Goal: Ask a question

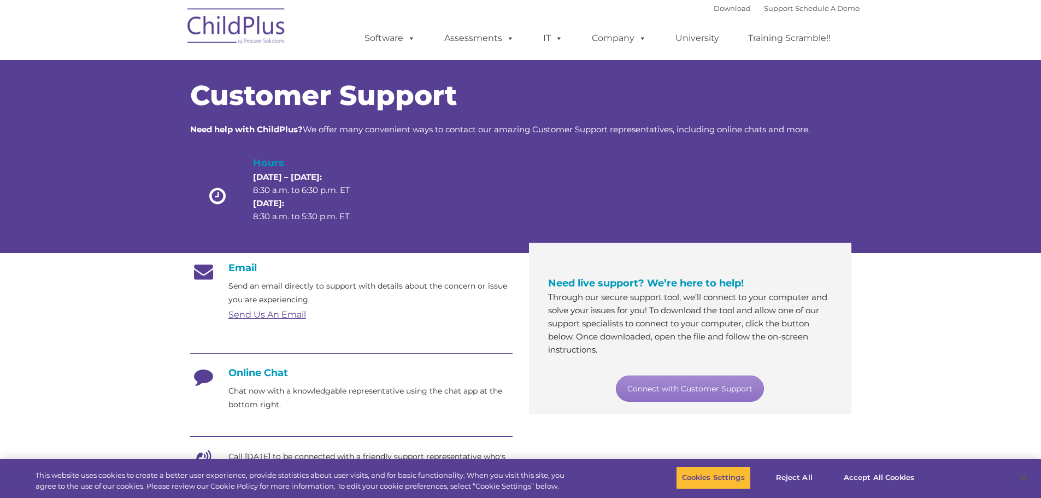
click at [241, 43] on img at bounding box center [236, 28] width 109 height 55
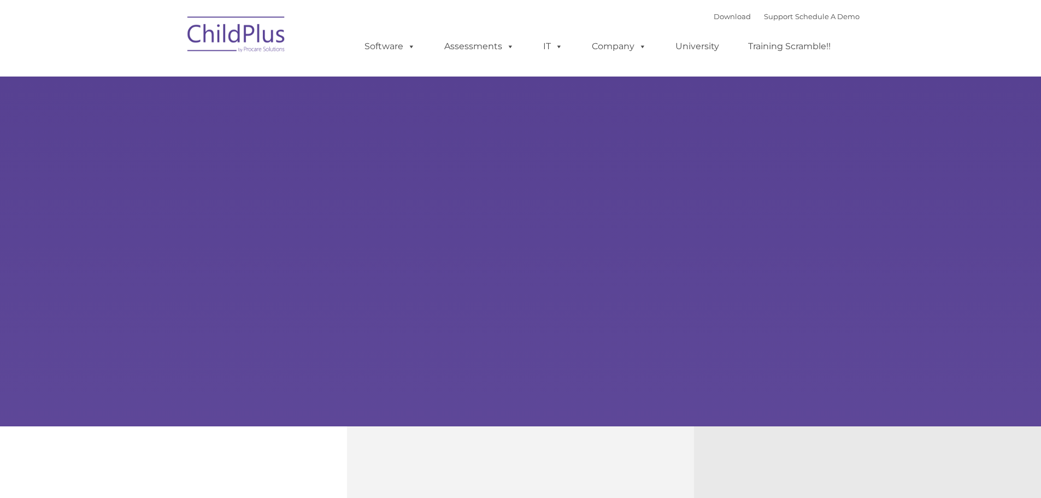
type input ""
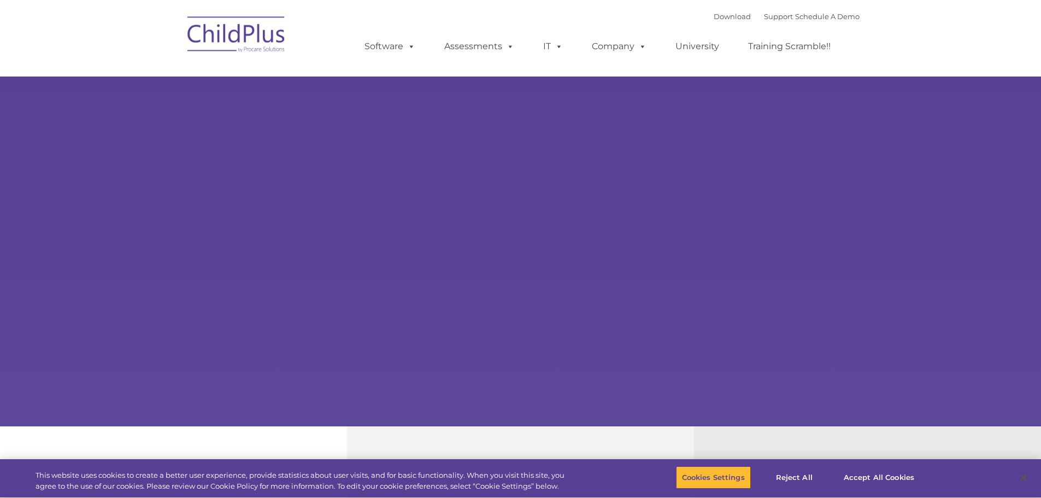
select select "MEDIUM"
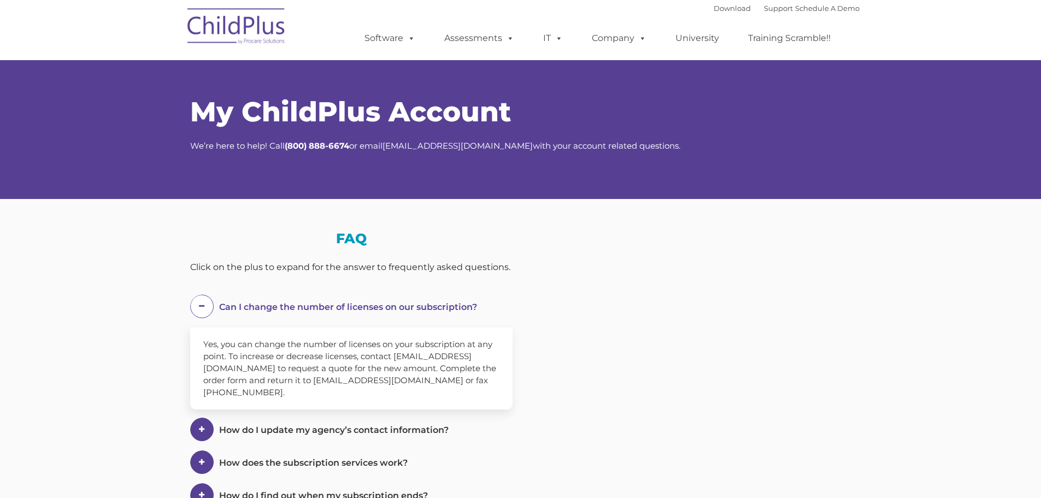
select select "MEDIUM"
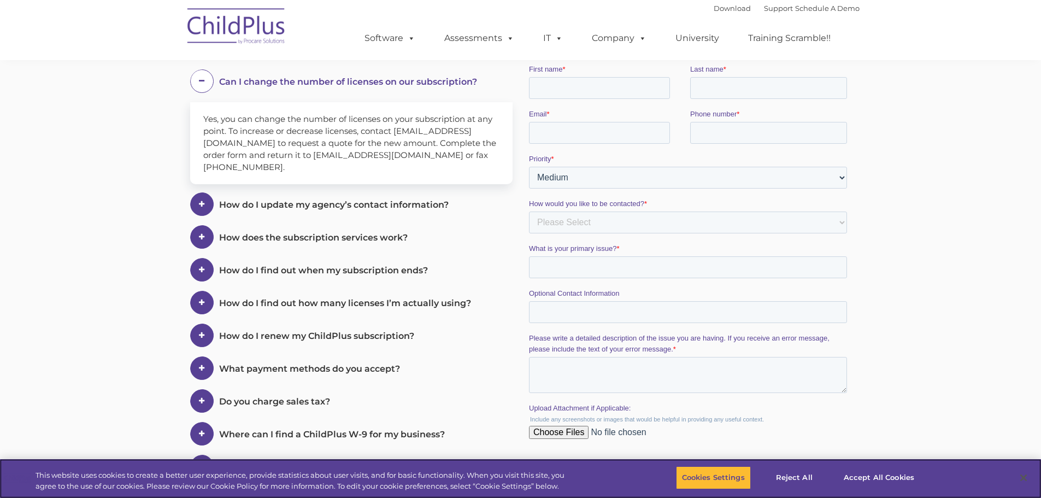
scroll to position [226, 0]
